Goal: Task Accomplishment & Management: Use online tool/utility

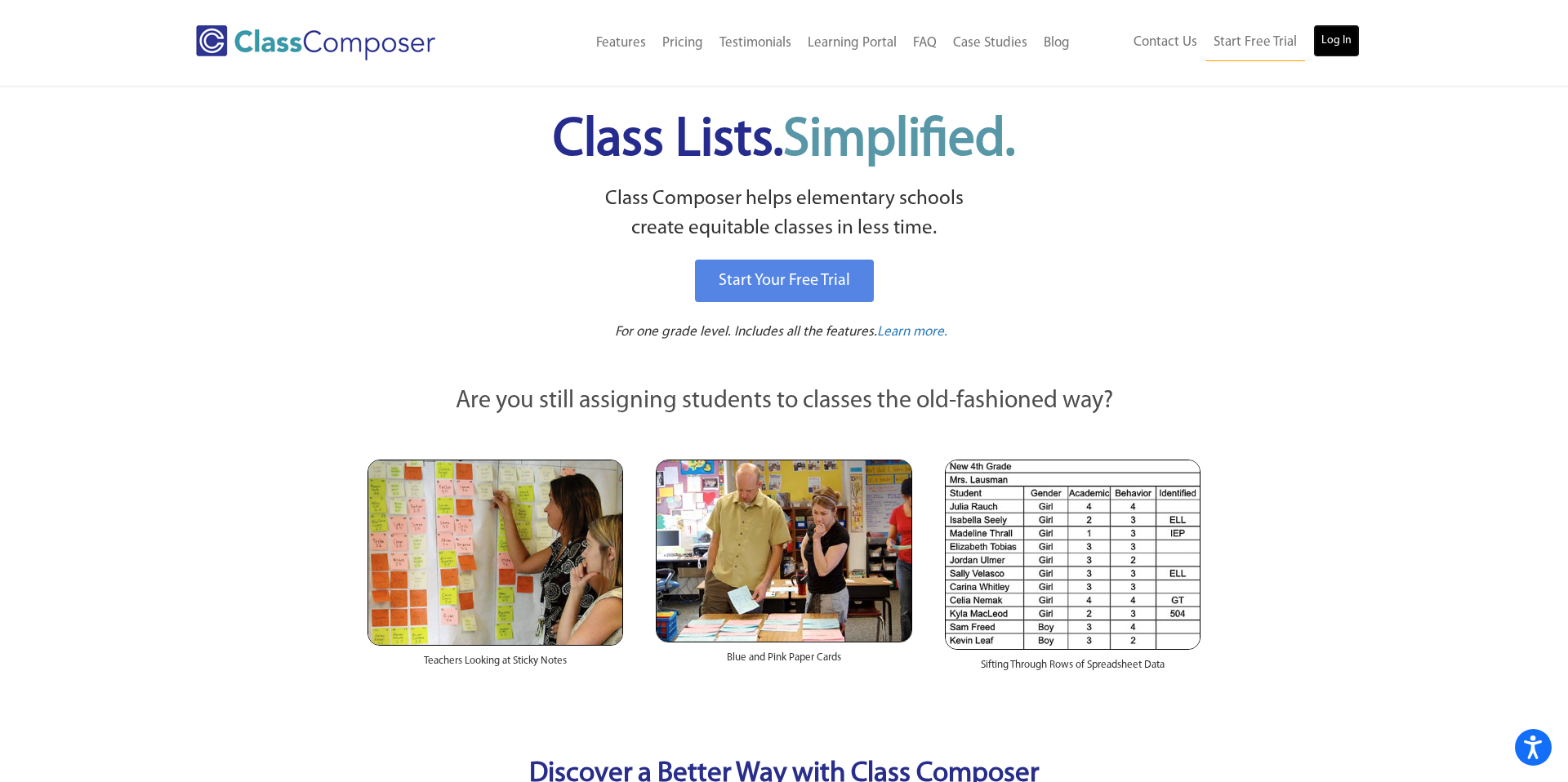
click at [1338, 53] on link "Log In" at bounding box center [1337, 40] width 46 height 33
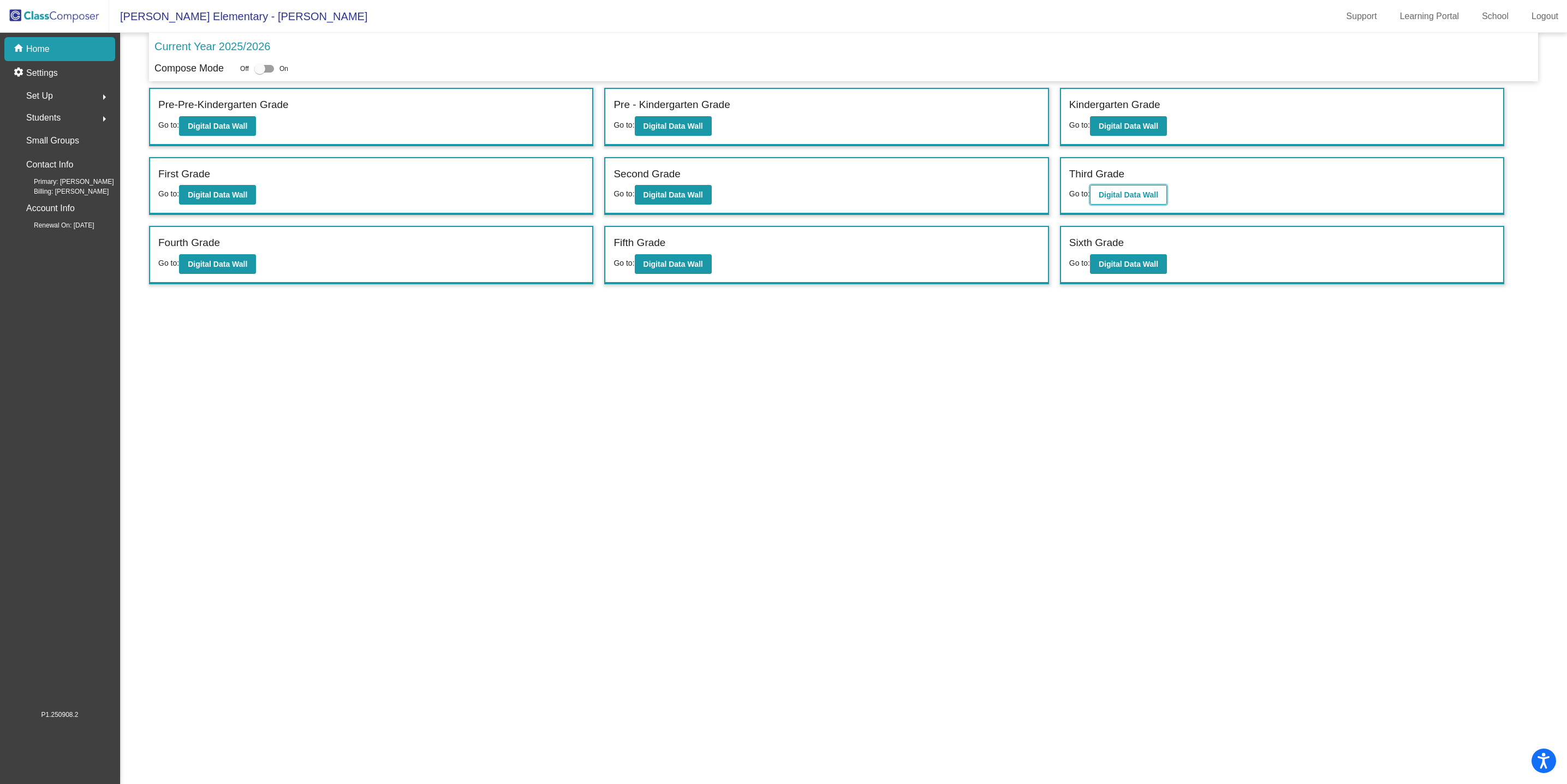
click at [1123, 198] on button "Digital Data Wall" at bounding box center [1128, 195] width 77 height 20
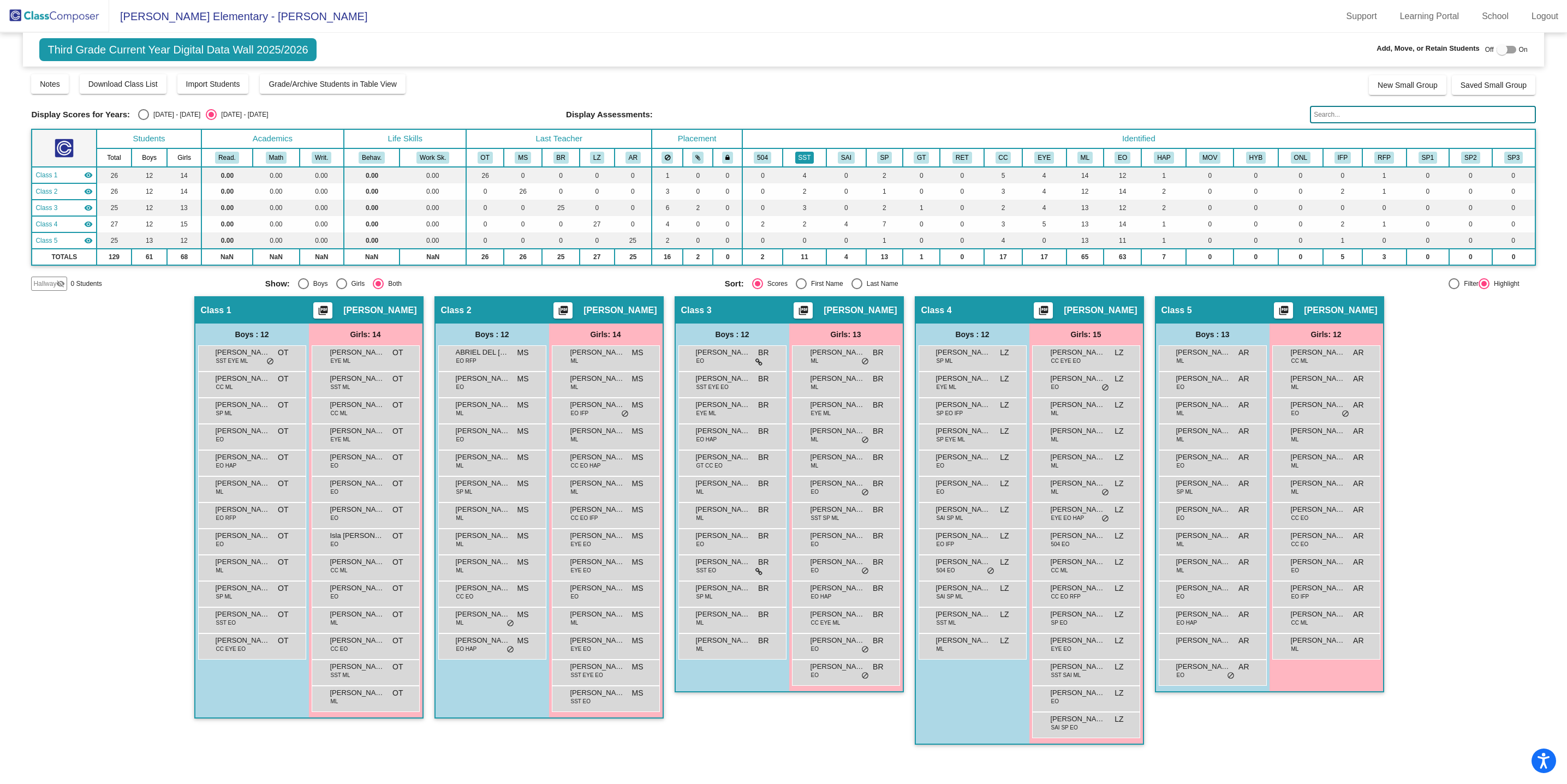
click at [803, 159] on button "SST" at bounding box center [804, 157] width 19 height 12
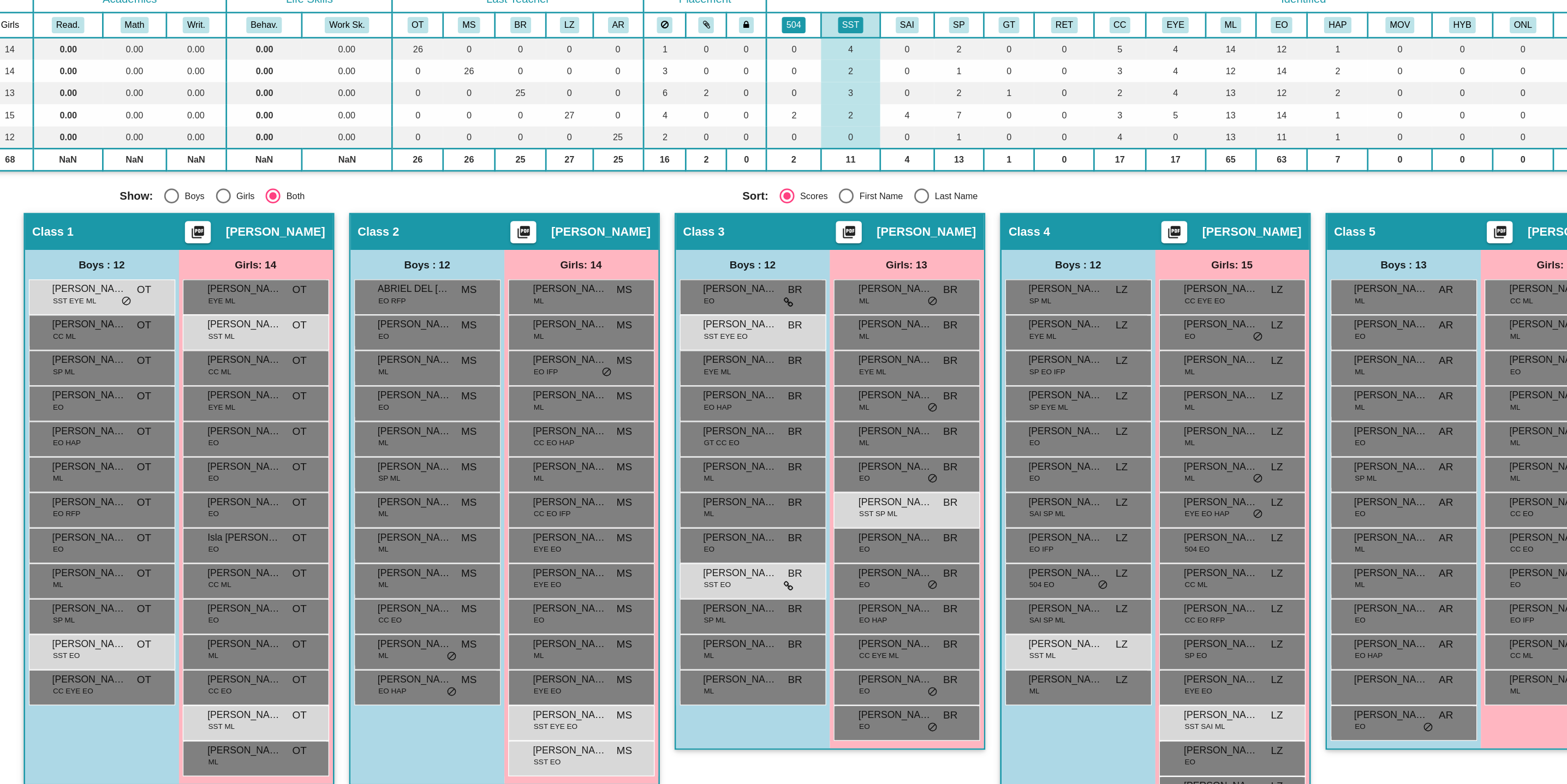
click at [767, 152] on button "504" at bounding box center [762, 157] width 17 height 12
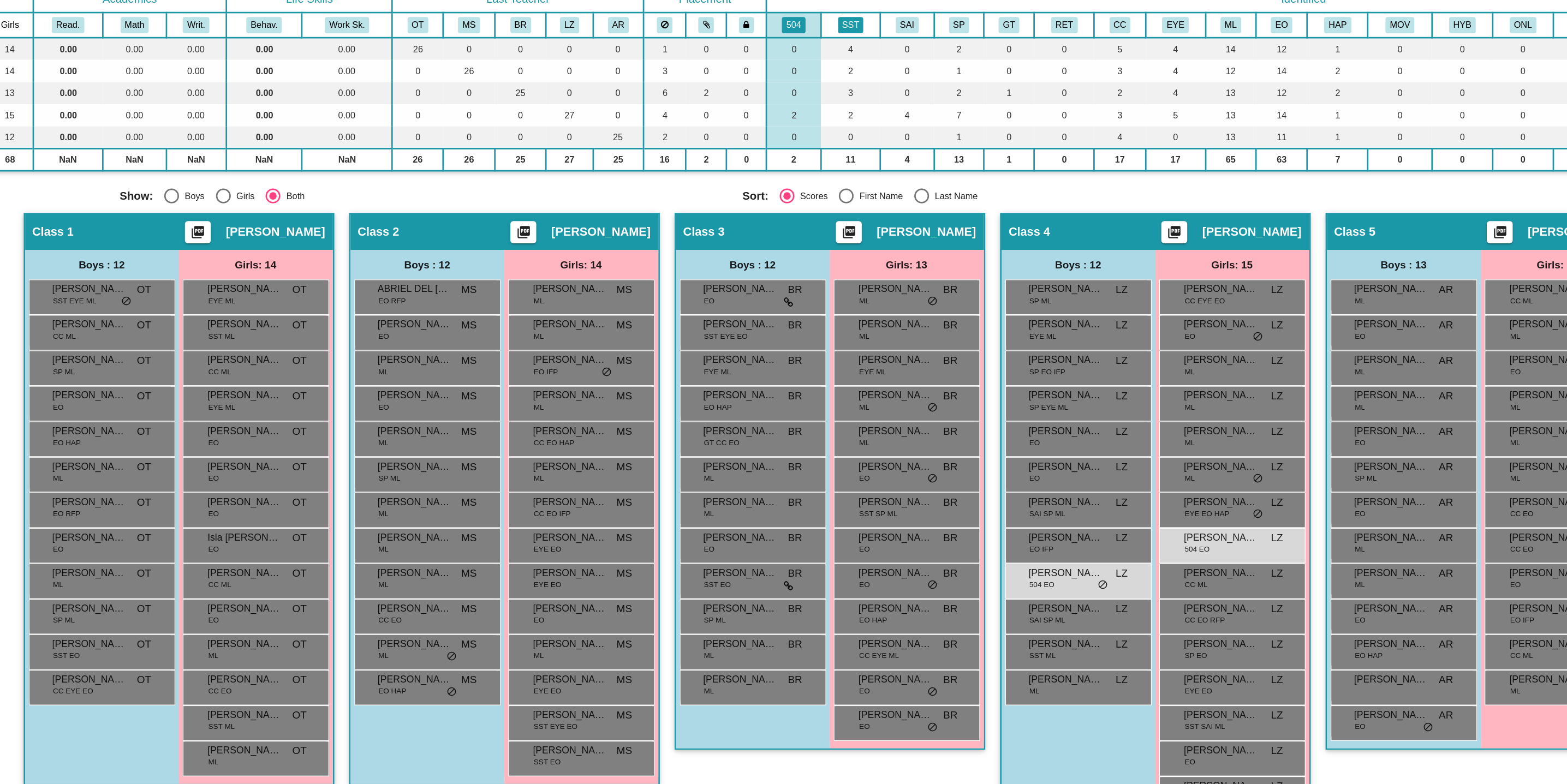
click at [806, 154] on button "SST" at bounding box center [804, 157] width 19 height 12
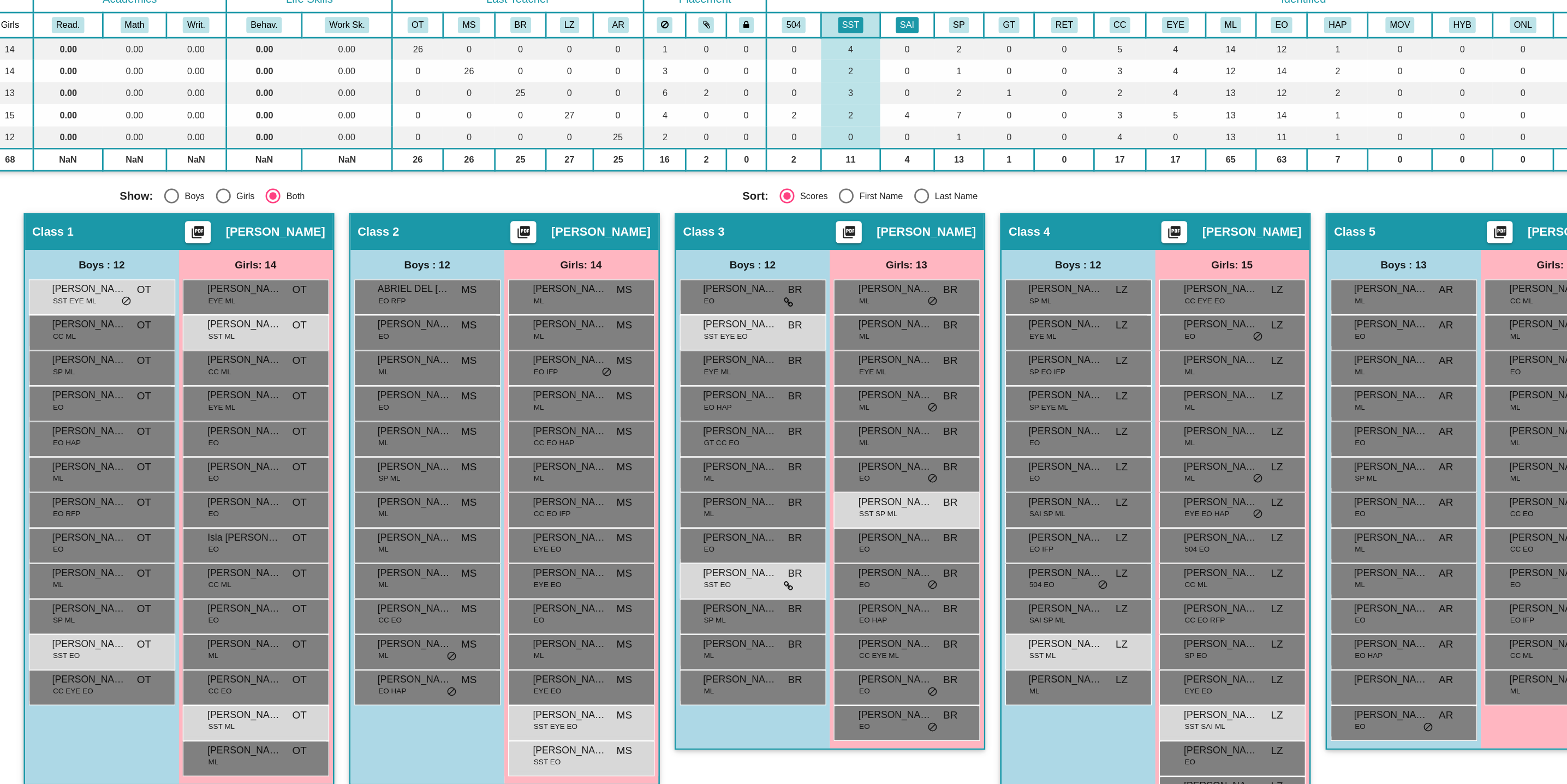
click at [844, 160] on button "SAI" at bounding box center [846, 157] width 17 height 12
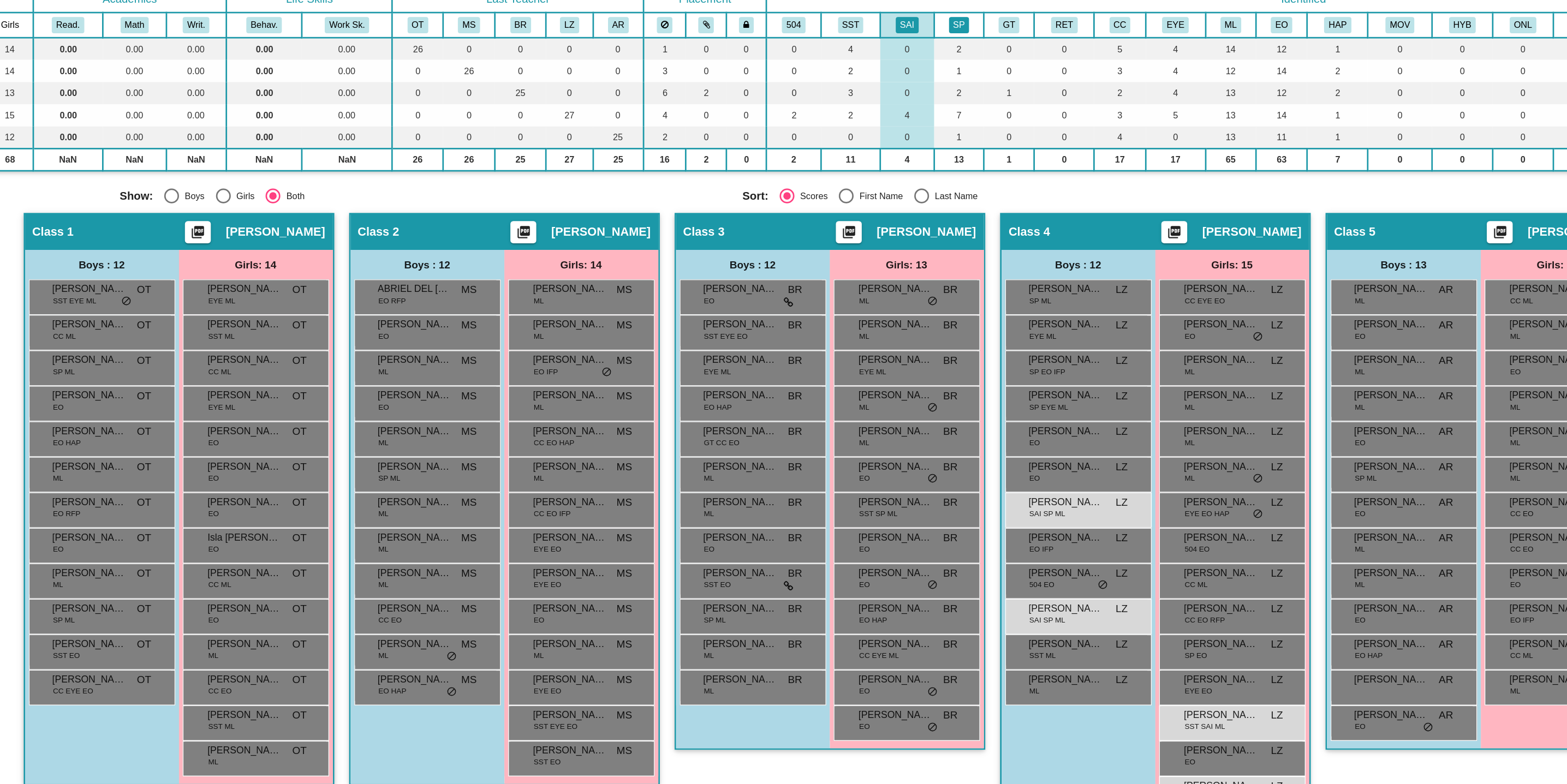
click at [878, 161] on button "SP" at bounding box center [884, 157] width 16 height 12
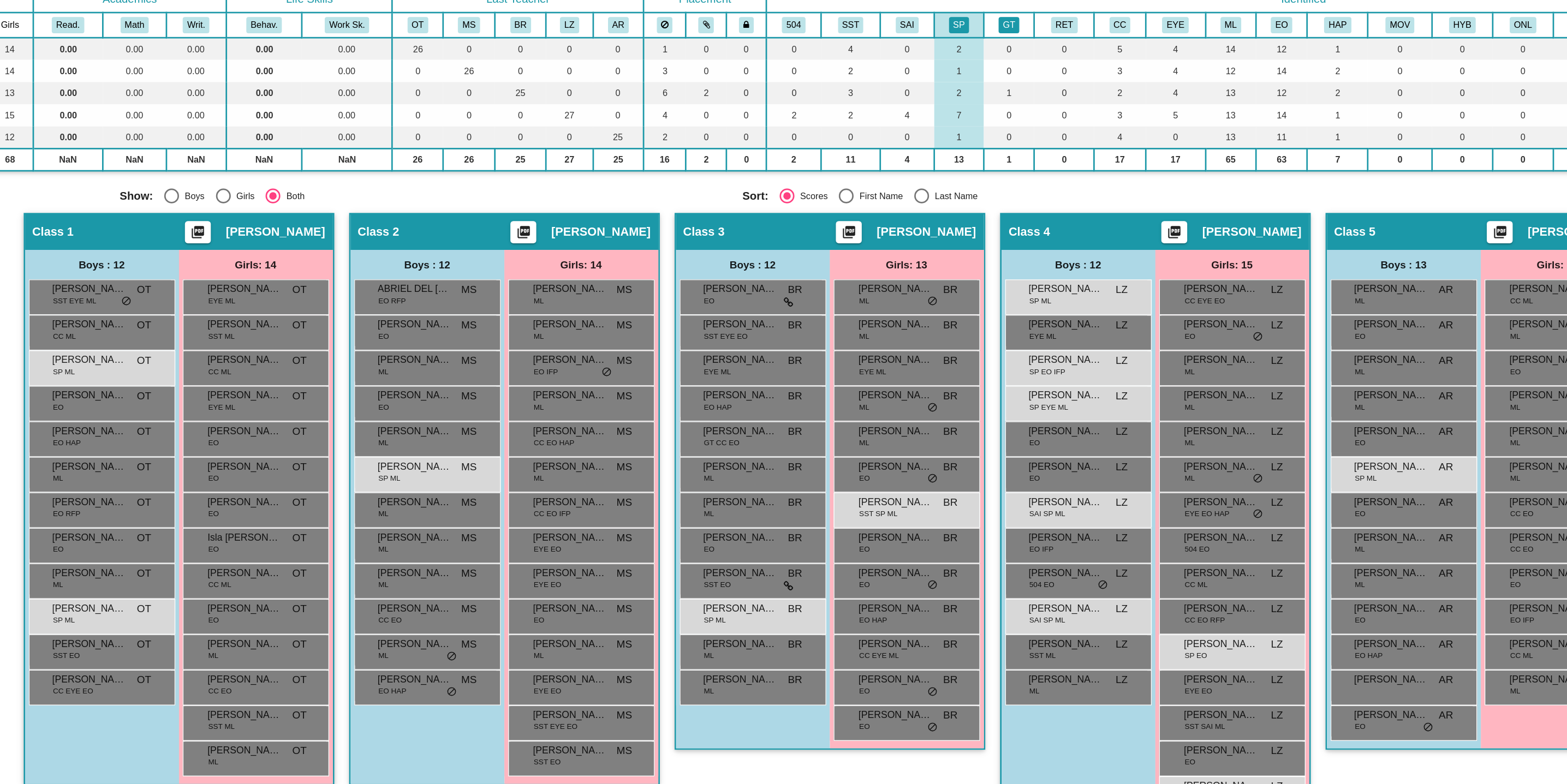
click at [919, 160] on button "GT" at bounding box center [921, 157] width 16 height 12
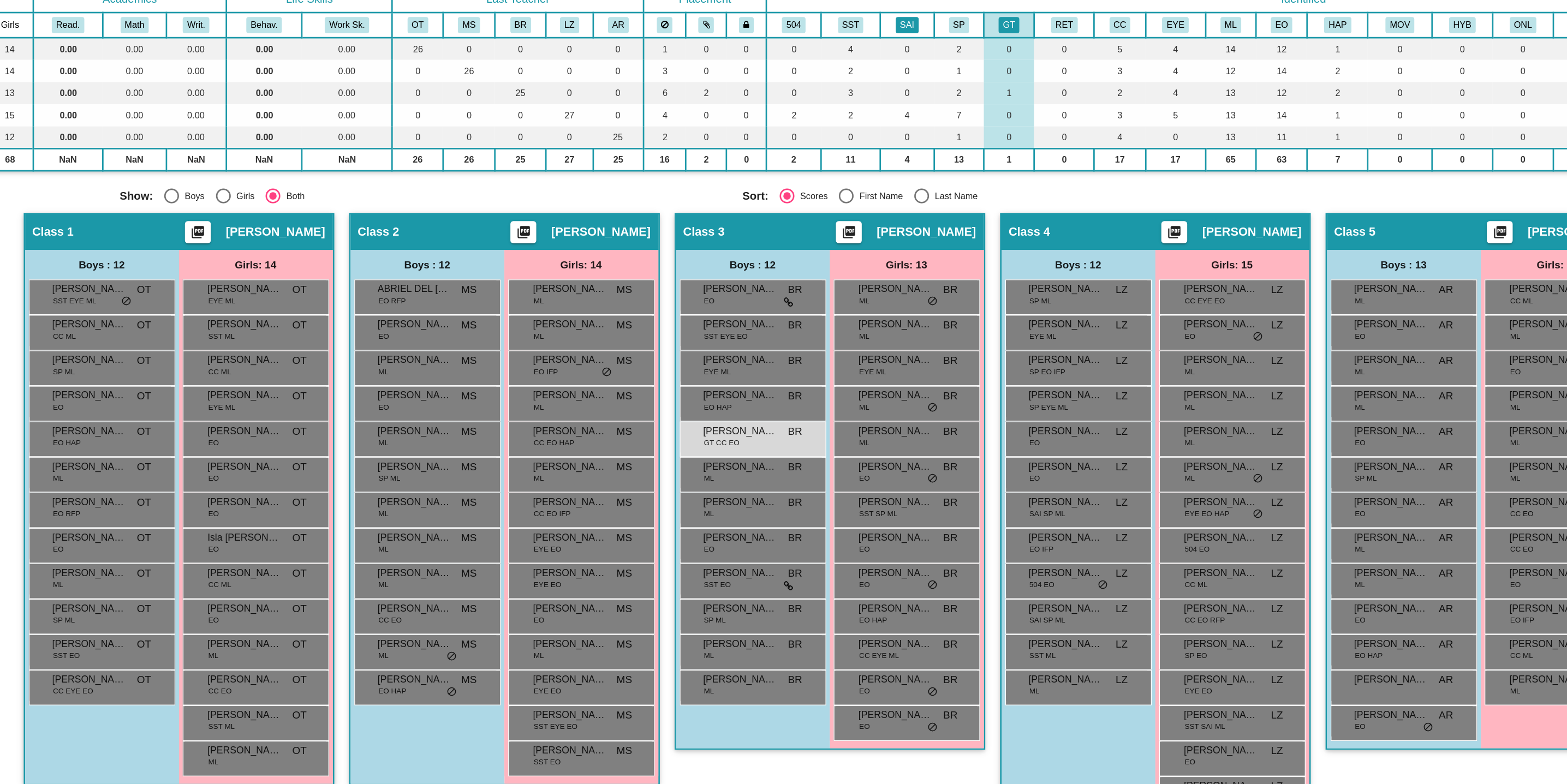
click at [842, 157] on button "SAI" at bounding box center [846, 157] width 17 height 12
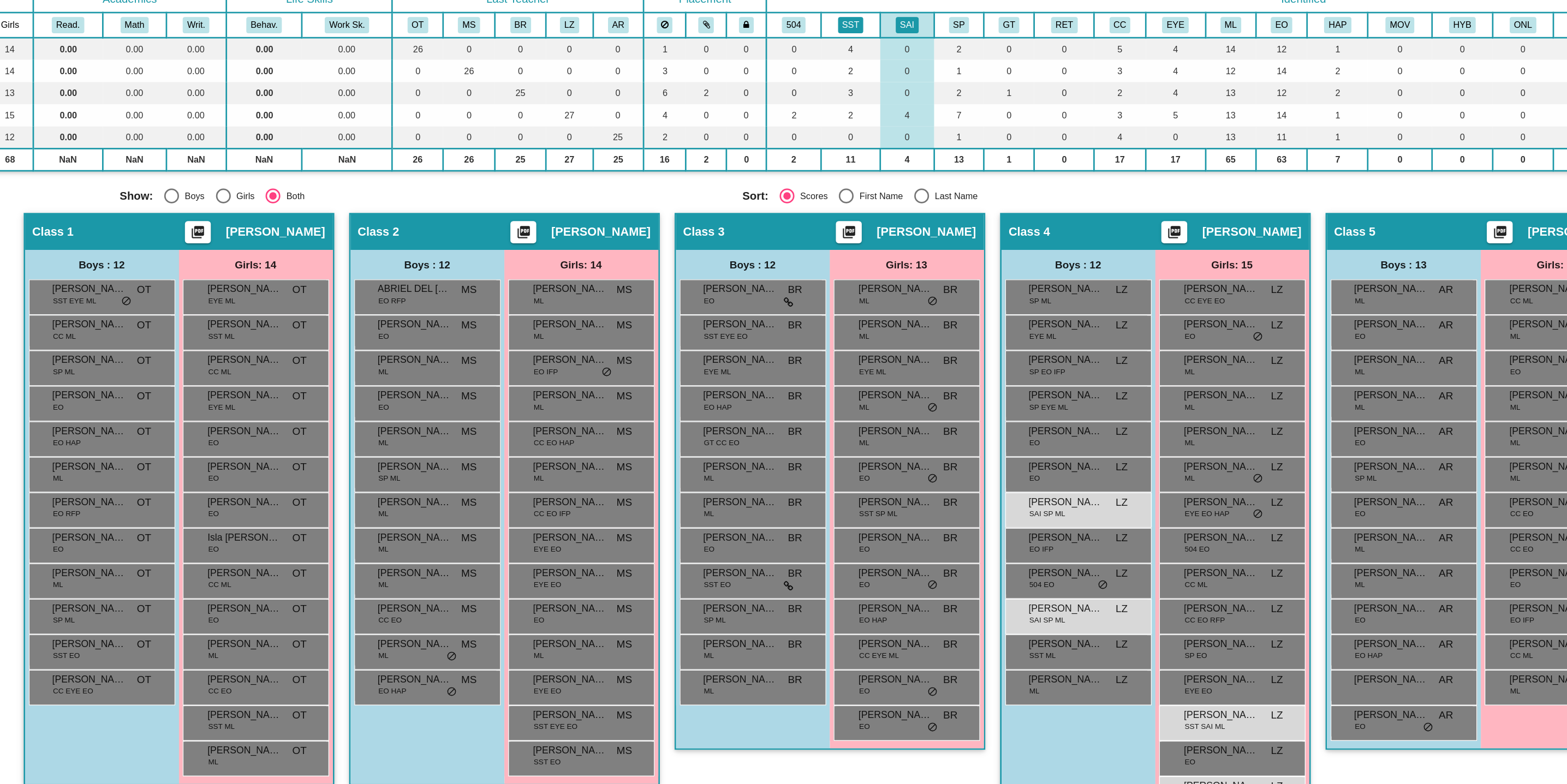
click at [807, 162] on button "SST" at bounding box center [804, 157] width 19 height 12
